Goal: Task Accomplishment & Management: Manage account settings

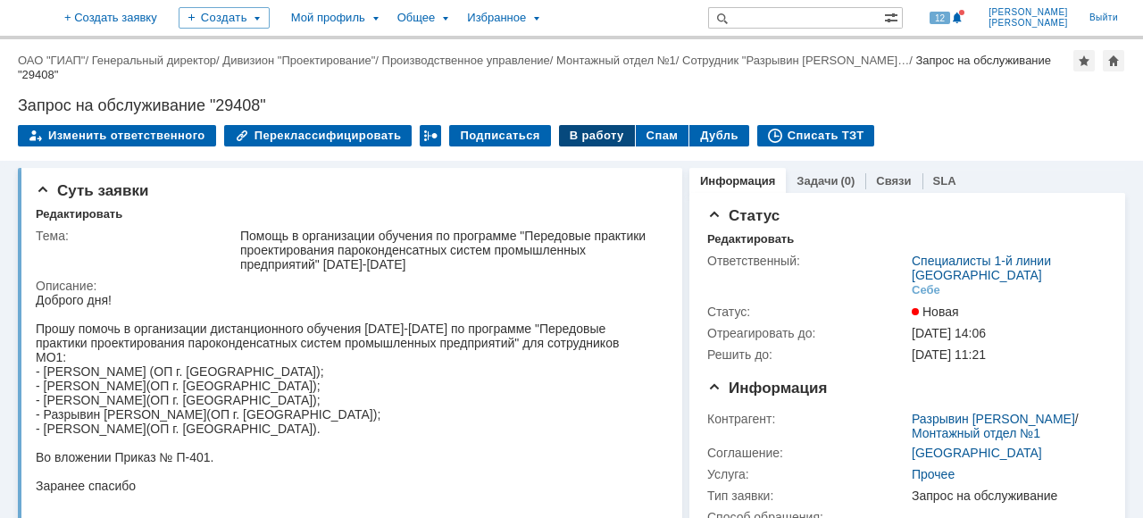
click at [575, 134] on div "В работу" at bounding box center [597, 135] width 76 height 21
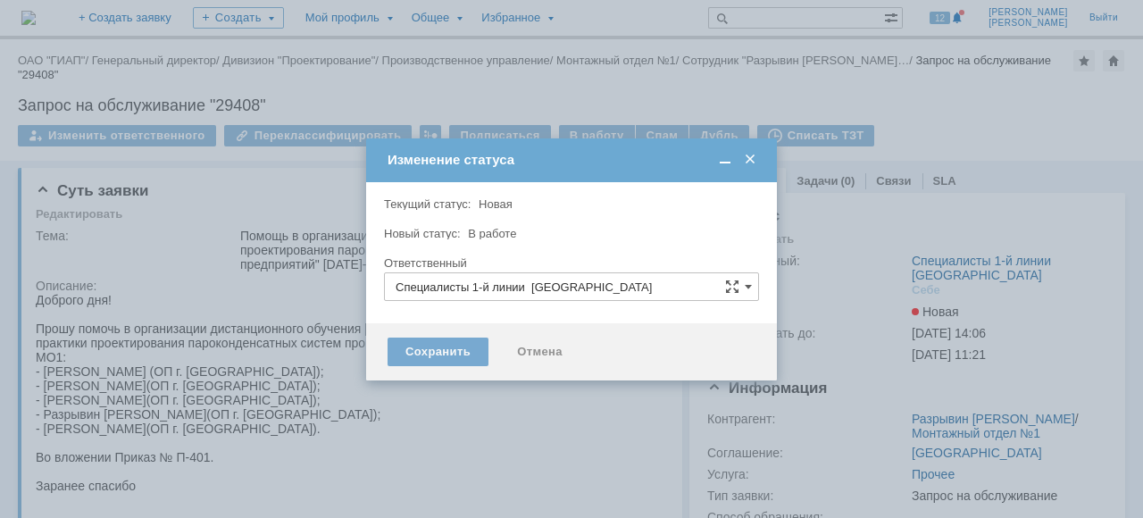
type input "[PERSON_NAME]"
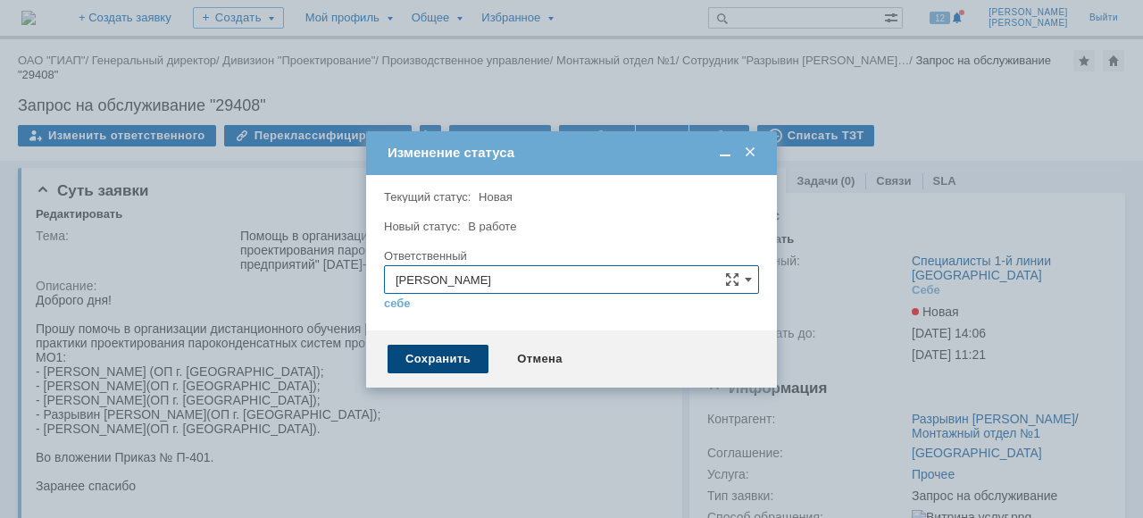
click at [444, 361] on div "Сохранить" at bounding box center [438, 359] width 101 height 29
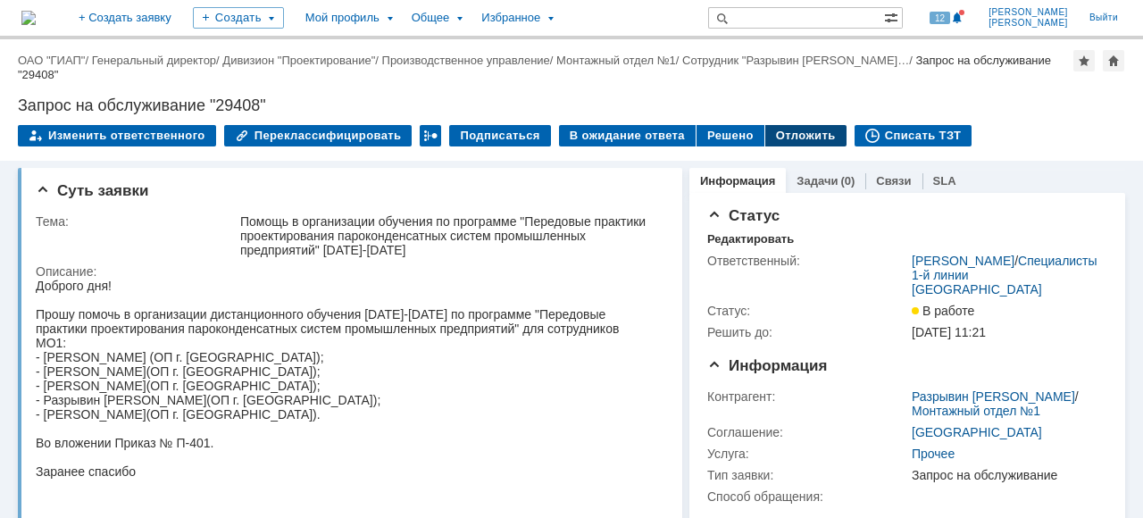
click at [773, 131] on div "Отложить" at bounding box center [805, 135] width 81 height 21
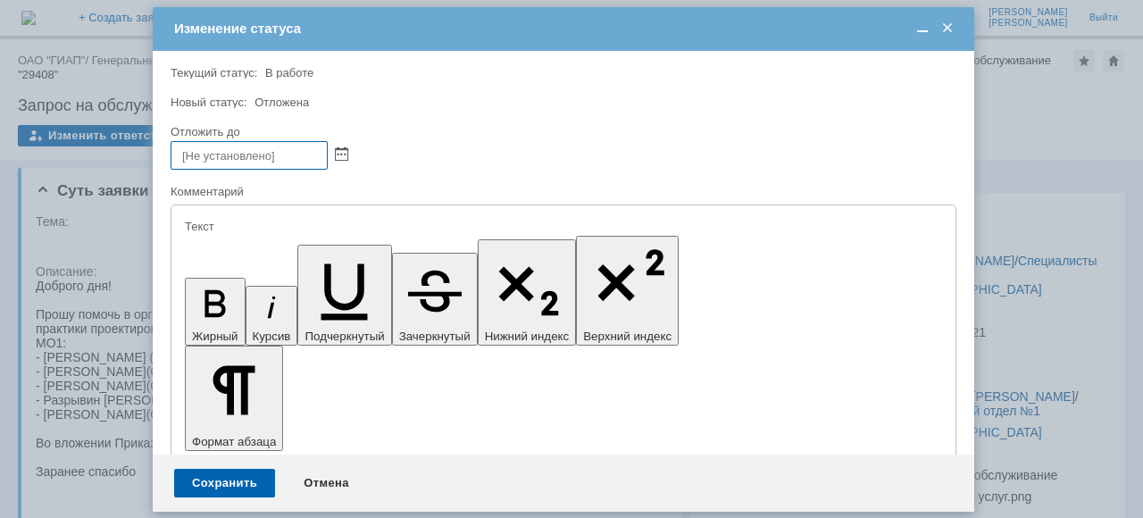
click at [949, 26] on span at bounding box center [948, 29] width 18 height 16
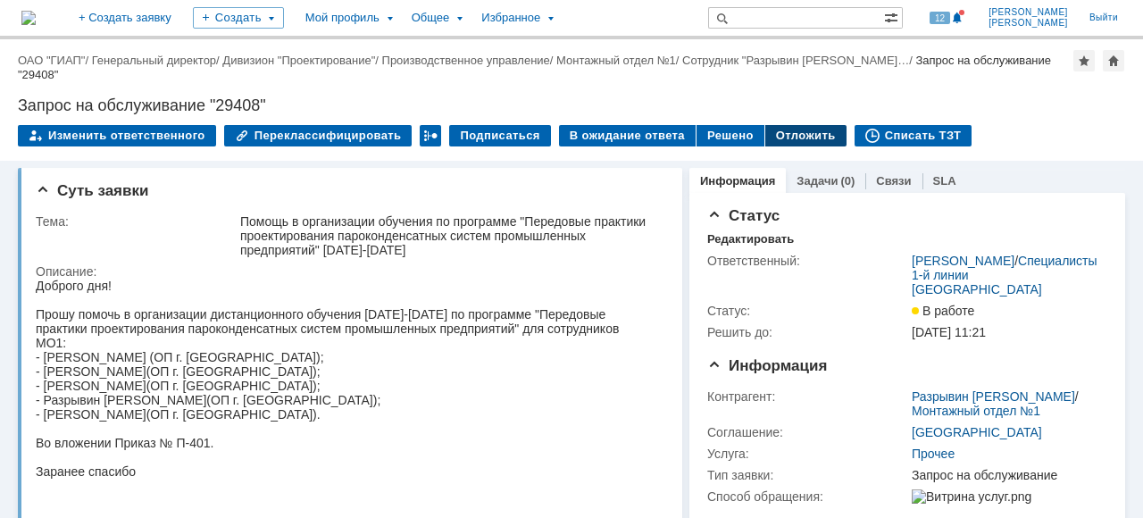
click at [785, 138] on div "Отложить" at bounding box center [805, 135] width 81 height 21
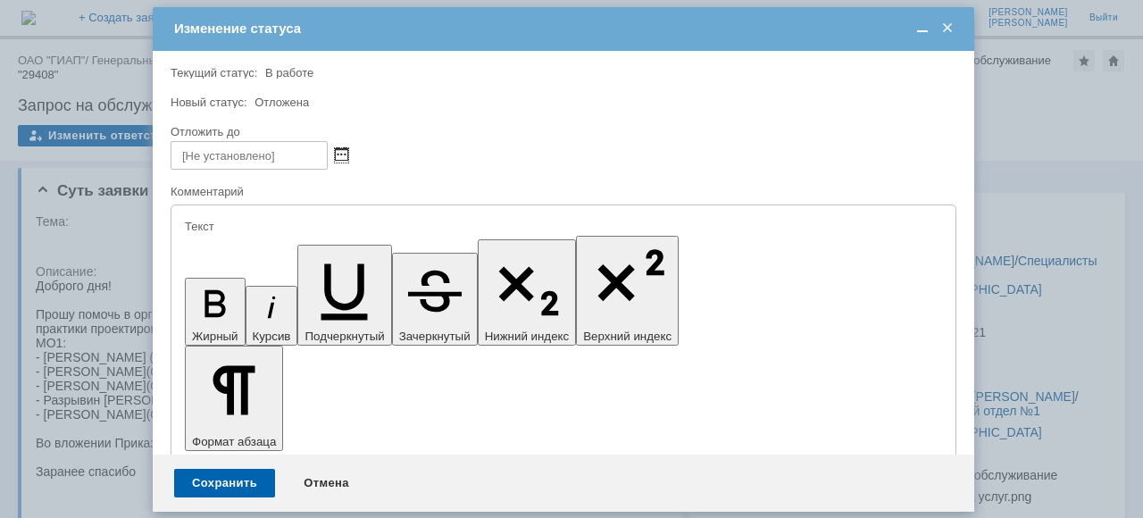
click at [339, 154] on span at bounding box center [341, 155] width 13 height 14
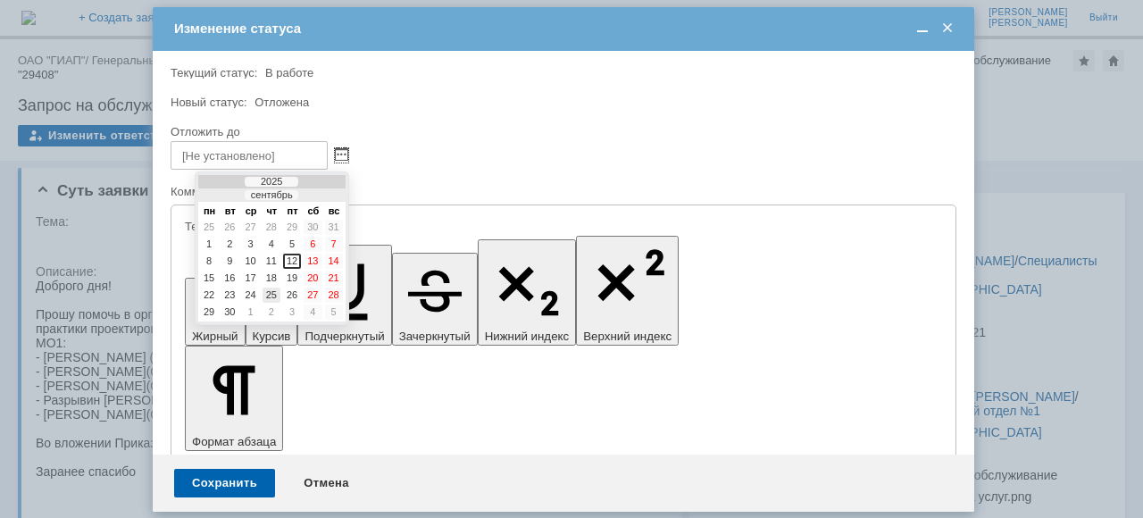
click at [277, 296] on div "25" at bounding box center [272, 295] width 18 height 15
type input "[DATE] 09:01"
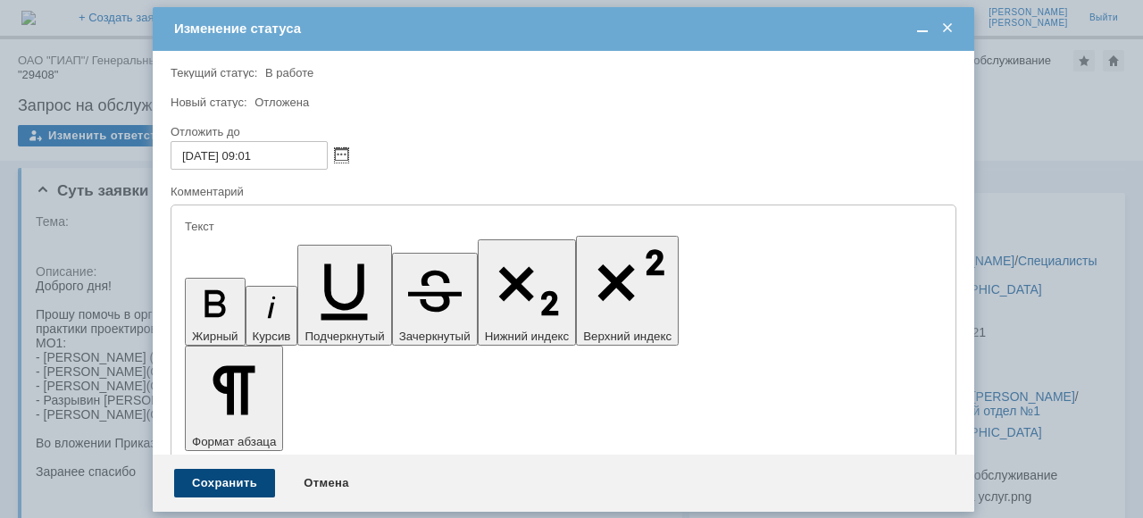
click at [217, 486] on div "Сохранить" at bounding box center [224, 483] width 101 height 29
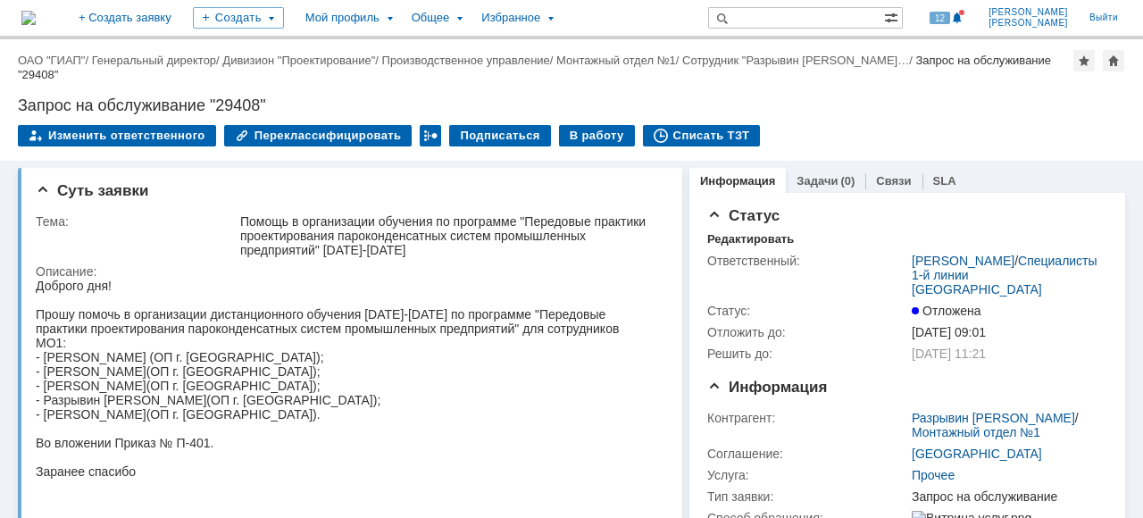
click at [57, 61] on link "ОАО "ГИАП"" at bounding box center [51, 60] width 67 height 13
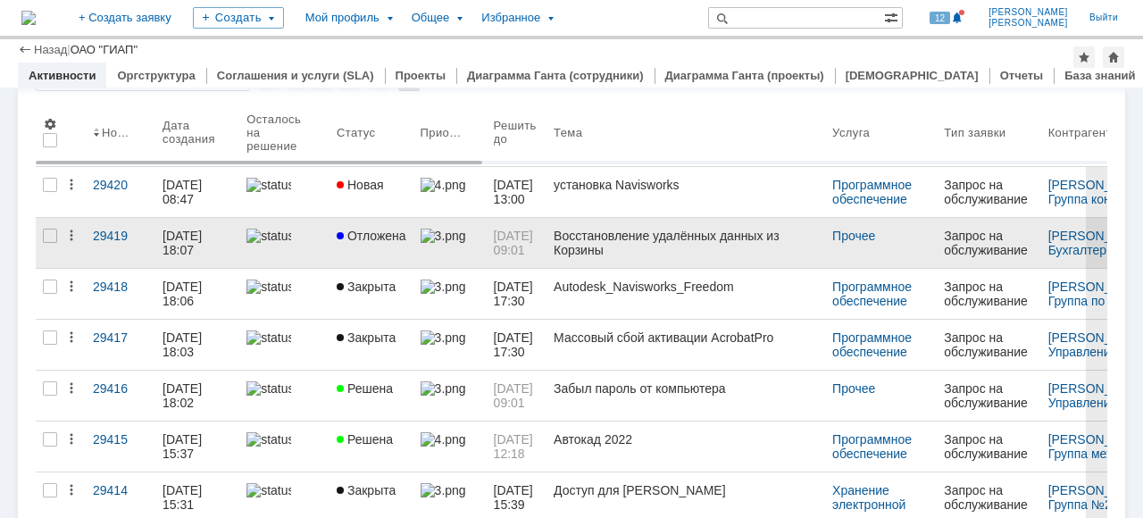
click at [307, 259] on link at bounding box center [284, 243] width 90 height 50
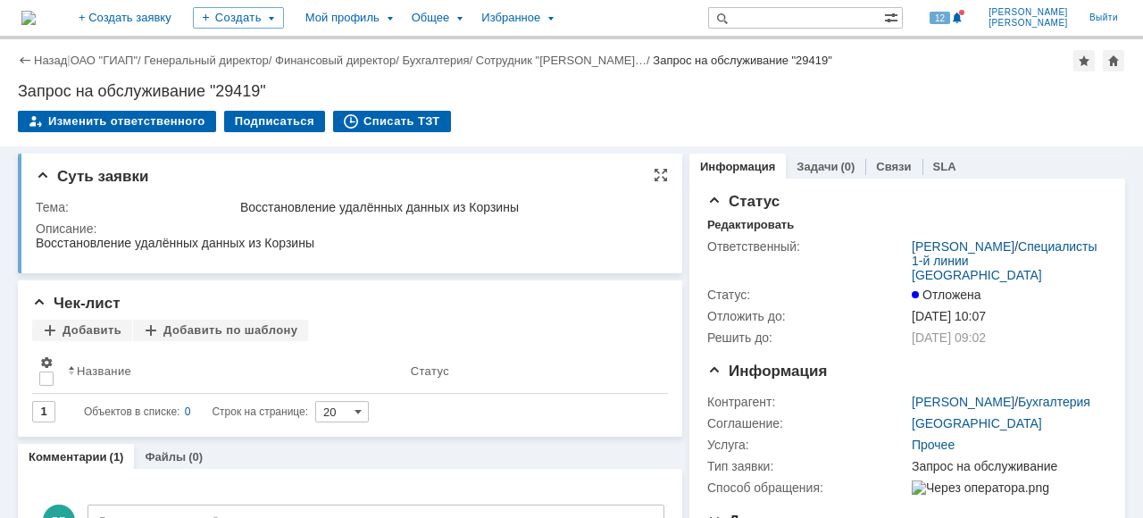
drag, startPoint x: 443, startPoint y: 300, endPoint x: 391, endPoint y: 175, distance: 135.3
click at [603, 92] on div "Запрос на обслуживание "29419"" at bounding box center [571, 91] width 1107 height 18
click at [91, 63] on link "ОАО "ГИАП"" at bounding box center [104, 60] width 67 height 13
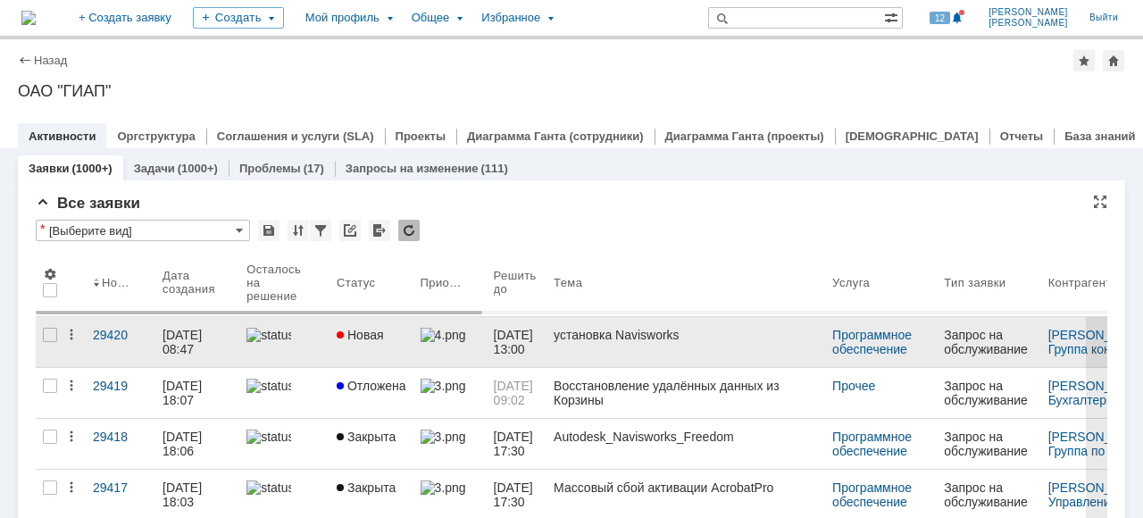
click at [309, 349] on link at bounding box center [284, 342] width 90 height 50
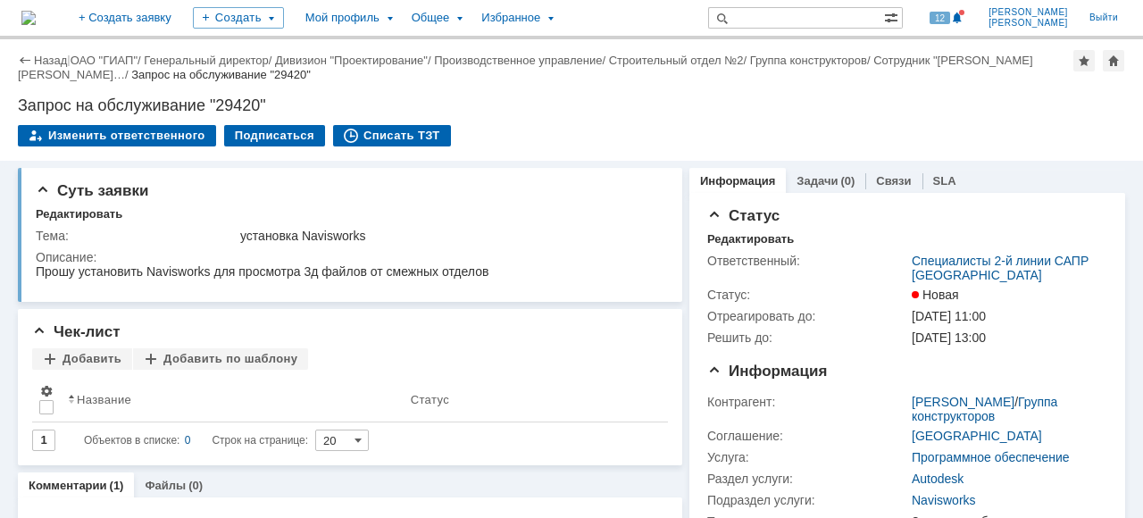
drag, startPoint x: 104, startPoint y: 63, endPoint x: 166, endPoint y: 64, distance: 61.6
click at [104, 64] on link "ОАО "ГИАП"" at bounding box center [104, 60] width 67 height 13
